Goal: Information Seeking & Learning: Find specific page/section

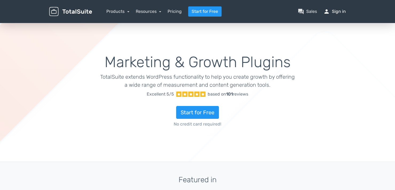
click at [339, 9] on link "person Sign in" at bounding box center [334, 11] width 22 height 6
click at [142, 10] on link "Resources" at bounding box center [149, 11] width 26 height 5
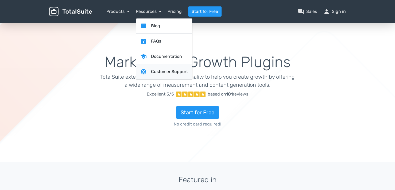
click at [159, 68] on link "support Customer Support" at bounding box center [164, 71] width 56 height 15
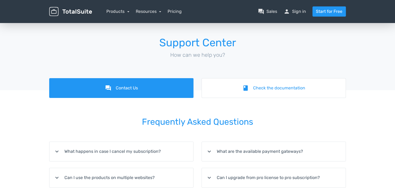
scroll to position [107, 0]
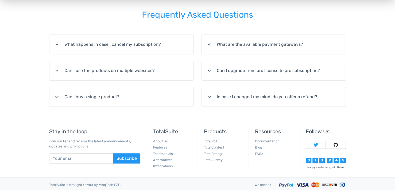
click at [240, 94] on summary "expand_more In case I changed my mind, do you offer a refund?" at bounding box center [274, 96] width 144 height 19
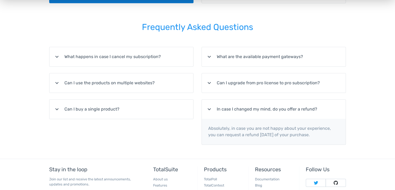
scroll to position [0, 0]
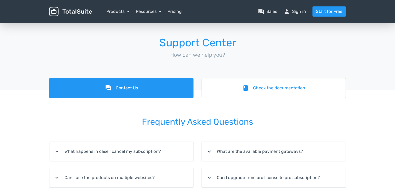
click at [72, 12] on img at bounding box center [70, 11] width 43 height 9
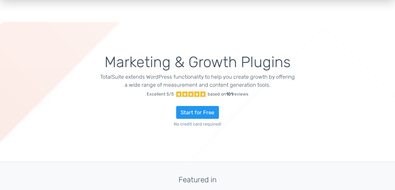
scroll to position [53, 0]
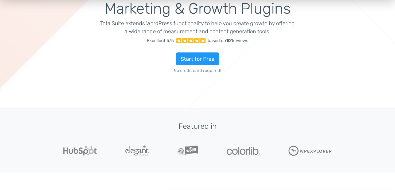
click at [31, 66] on div "Marketing & Growth Plugins TotalSuite extends WordPress functionality to help y…" at bounding box center [197, 38] width 395 height 140
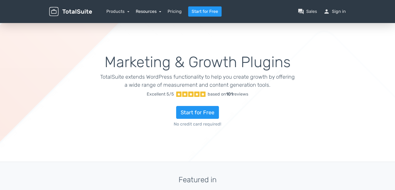
click at [144, 11] on link "Resources" at bounding box center [149, 11] width 26 height 5
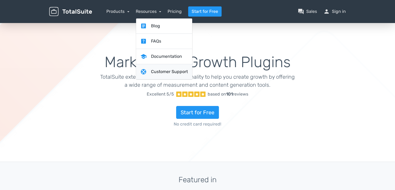
click at [168, 68] on link "support Customer Support" at bounding box center [164, 71] width 56 height 15
